Goal: Information Seeking & Learning: Find specific fact

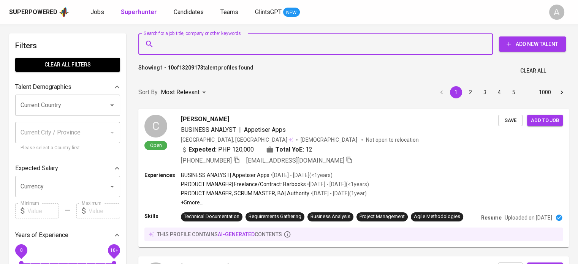
click at [293, 40] on input "Search for a job title, company or other keywords" at bounding box center [317, 44] width 321 height 14
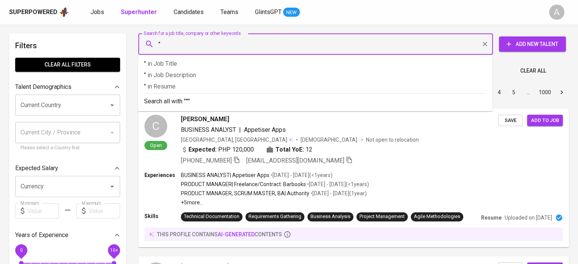
paste input "Desty Dwi Liana"
type input ""Desty Dwi Liana""
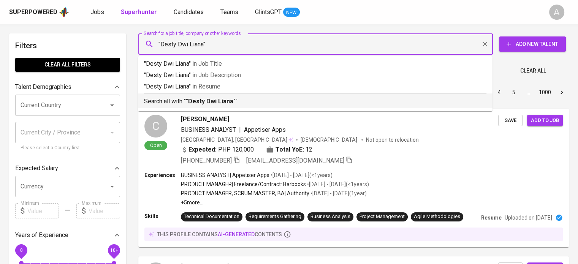
click at [269, 108] on li "Search all with " "Desty Dwi Liana" "" at bounding box center [315, 101] width 355 height 15
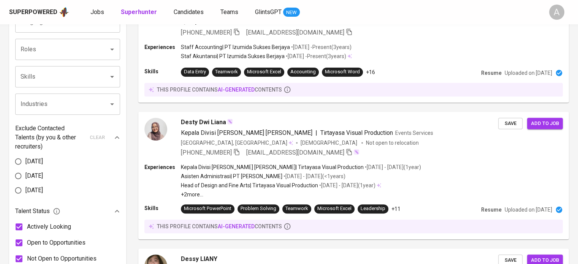
scroll to position [284, 0]
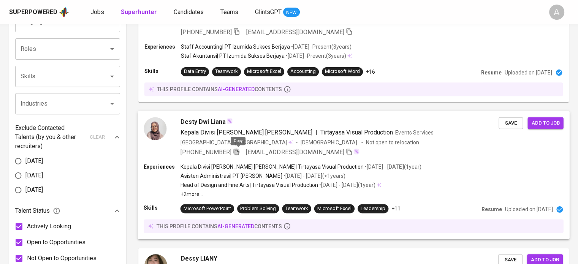
click at [240, 154] on icon "button" at bounding box center [236, 151] width 7 height 7
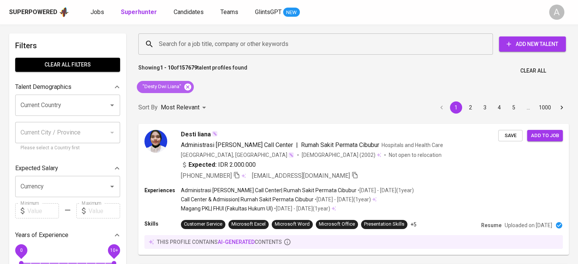
click at [186, 85] on icon at bounding box center [187, 86] width 7 height 7
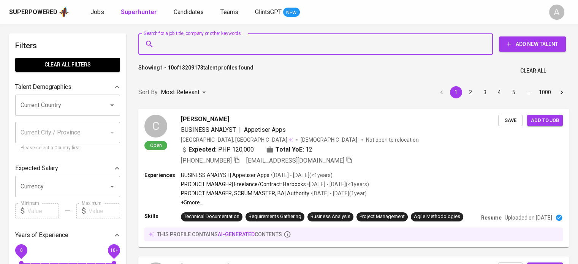
click at [294, 45] on input "Search for a job title, company or other keywords" at bounding box center [317, 44] width 321 height 14
paste input "Nieva Tannya Putri Barlian"
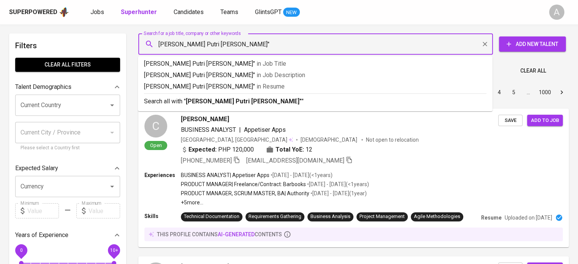
type input ""Nieva Tannya Putri Barlian""
click at [285, 100] on p "Search all with " "Nieva Tannya Putri Barlian" "" at bounding box center [315, 101] width 343 height 9
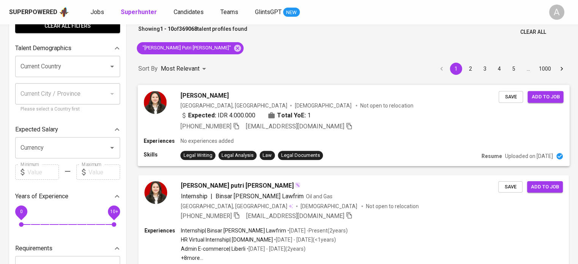
scroll to position [100, 0]
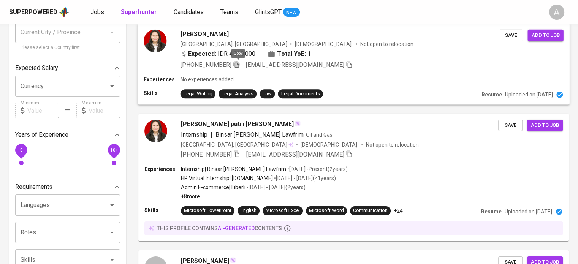
click at [237, 65] on icon "button" at bounding box center [236, 64] width 5 height 6
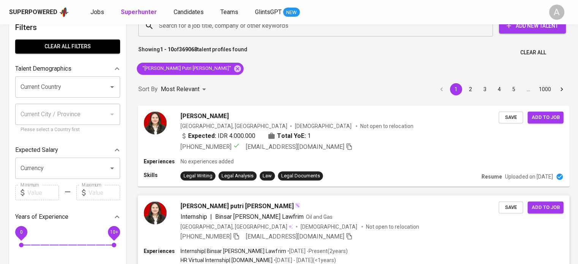
scroll to position [0, 0]
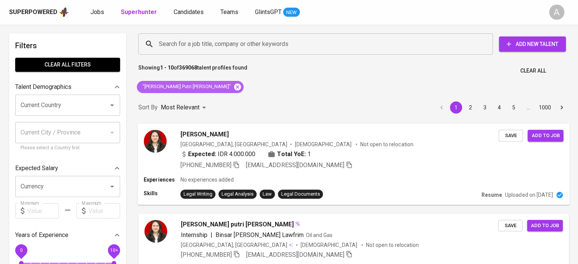
click at [234, 89] on icon at bounding box center [237, 86] width 7 height 7
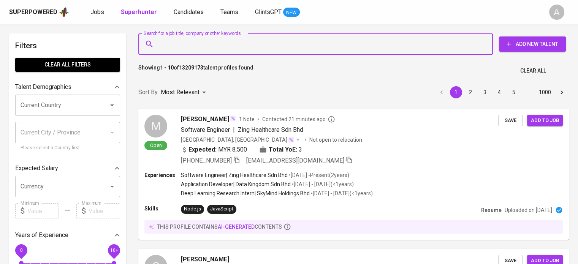
click at [286, 43] on input "Search for a job title, company or other keywords" at bounding box center [317, 44] width 321 height 14
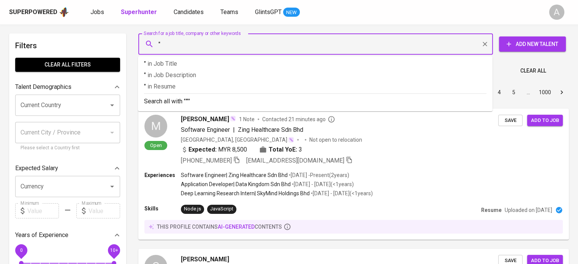
paste input "nardimandzaki@gmail.com"
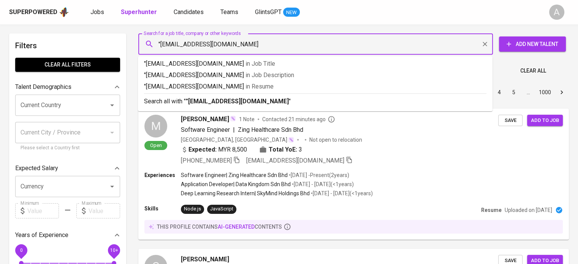
type input ""[EMAIL_ADDRESS][DOMAIN_NAME]""
click at [277, 100] on p "Search all with " "nardimandzaki@gmail.com" "" at bounding box center [315, 101] width 343 height 9
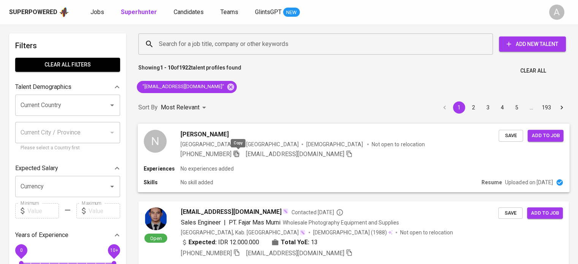
click at [238, 155] on icon "button" at bounding box center [236, 153] width 7 height 7
